Goal: Task Accomplishment & Management: Manage account settings

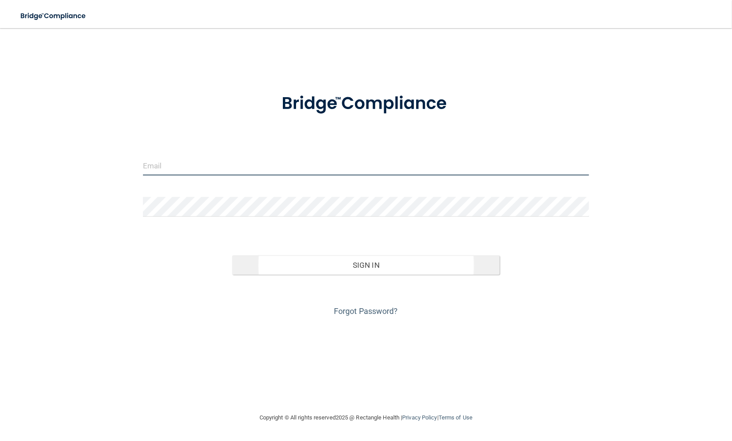
type input "[EMAIL_ADDRESS][DOMAIN_NAME]"
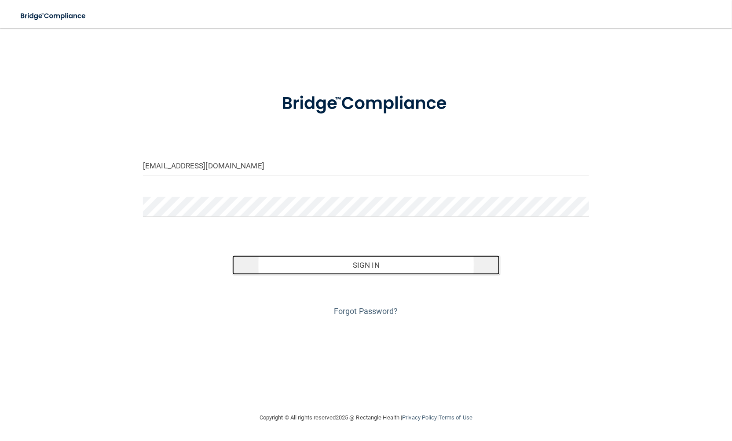
click at [363, 267] on button "Sign In" at bounding box center [366, 265] width 268 height 19
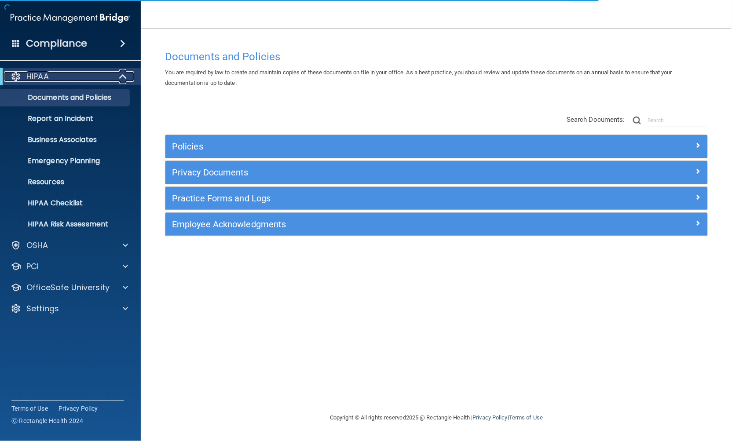
click at [124, 75] on span at bounding box center [123, 76] width 7 height 11
